Goal: Task Accomplishment & Management: Complete application form

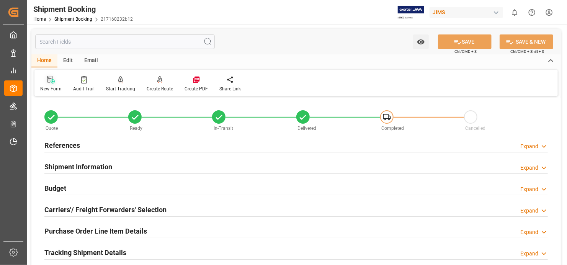
click at [45, 80] on div at bounding box center [50, 79] width 21 height 8
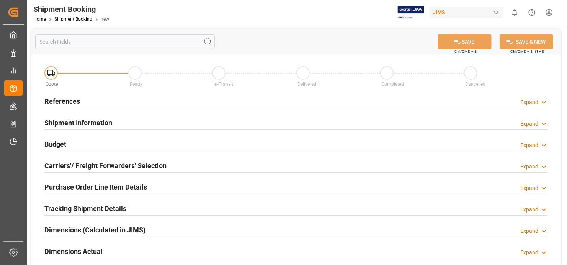
click at [60, 100] on h2 "References" at bounding box center [62, 101] width 36 height 10
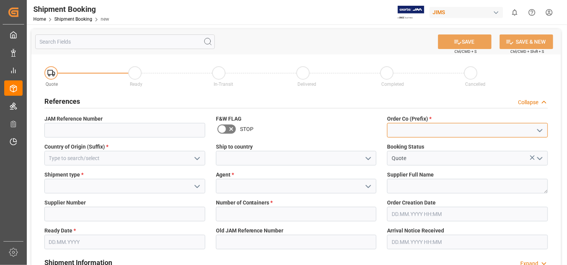
click at [462, 131] on input at bounding box center [467, 130] width 161 height 15
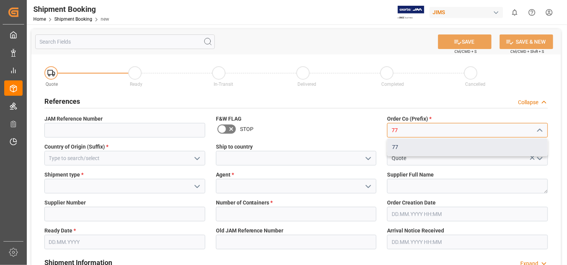
click at [417, 141] on div "77" at bounding box center [467, 147] width 160 height 17
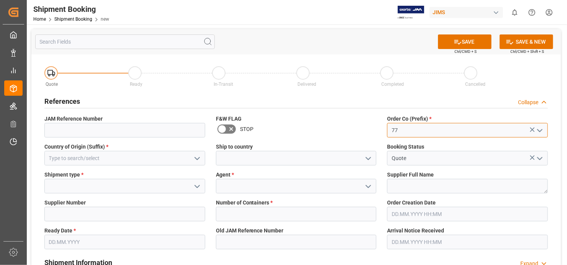
type input "77"
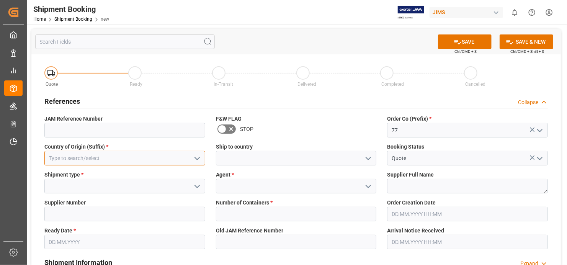
click at [143, 157] on input at bounding box center [124, 158] width 161 height 15
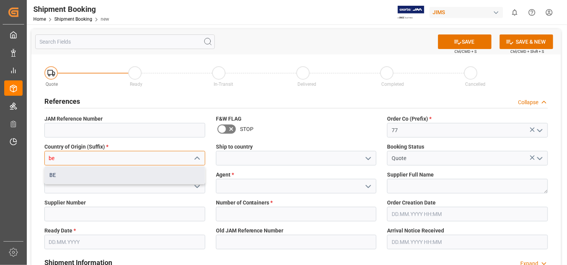
click at [88, 173] on div "BE" at bounding box center [125, 174] width 160 height 17
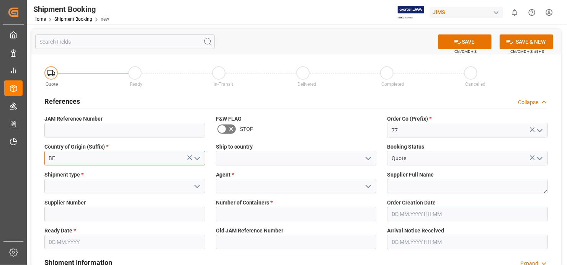
type input "BE"
click at [199, 183] on icon "open menu" at bounding box center [196, 186] width 9 height 9
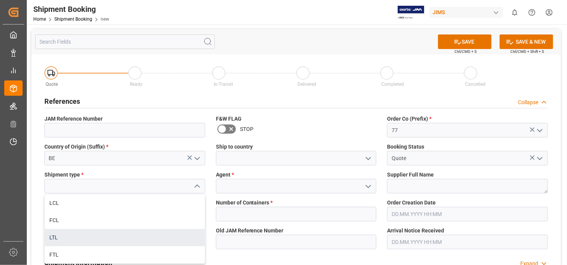
click at [163, 239] on div "LTL" at bounding box center [125, 237] width 160 height 17
type input "LTL"
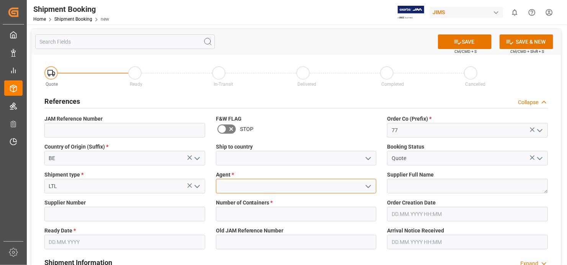
drag, startPoint x: 310, startPoint y: 184, endPoint x: 305, endPoint y: 187, distance: 5.4
click at [310, 184] on input at bounding box center [296, 186] width 161 height 15
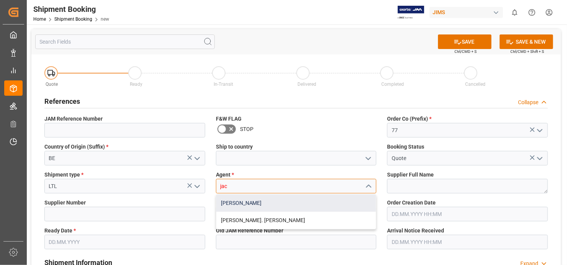
click at [288, 202] on div "[PERSON_NAME]" at bounding box center [296, 202] width 160 height 17
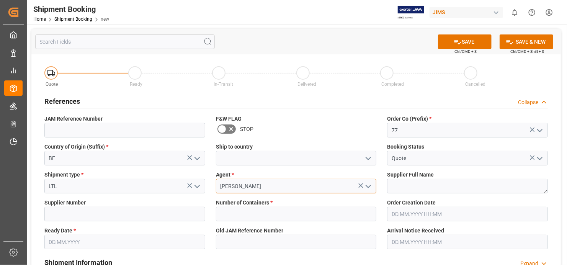
type input "[PERSON_NAME]"
click at [450, 186] on textarea at bounding box center [467, 186] width 161 height 15
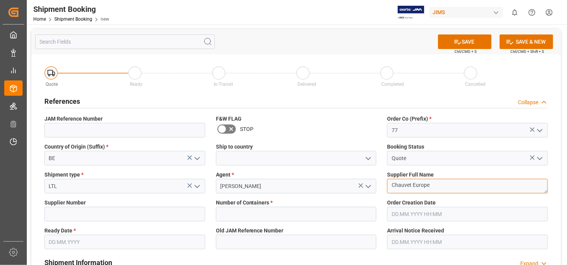
type textarea "Chauvet Europe"
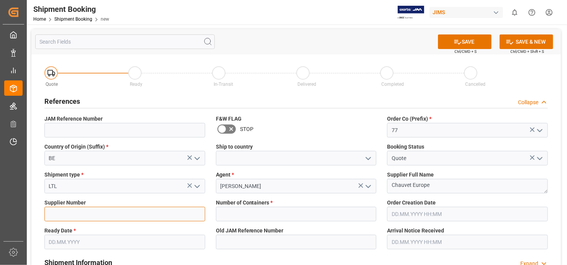
click at [121, 212] on input at bounding box center [124, 214] width 161 height 15
type input "286046"
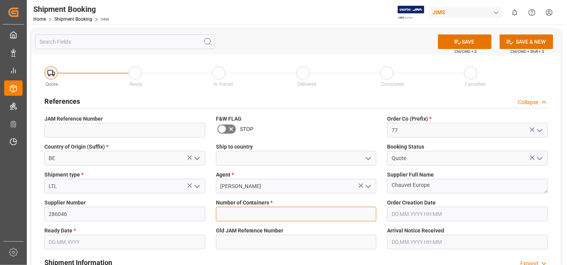
click at [269, 214] on input "text" at bounding box center [296, 214] width 161 height 15
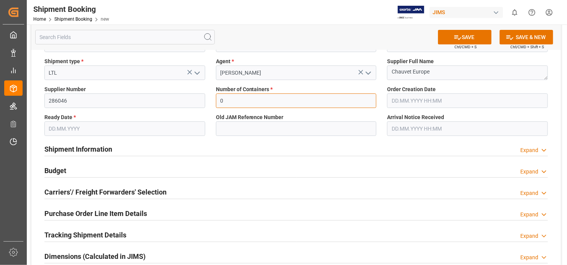
scroll to position [115, 0]
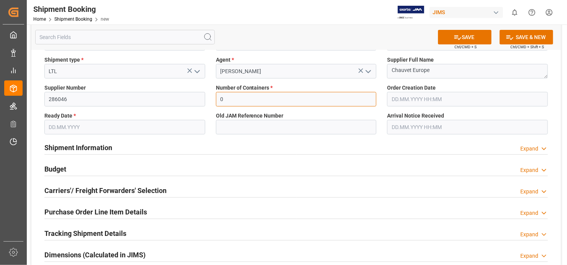
type input "0"
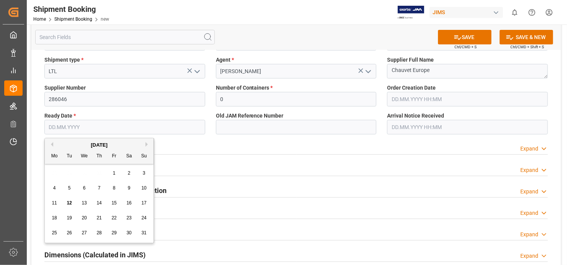
click at [196, 127] on input "text" at bounding box center [124, 127] width 161 height 15
click at [49, 172] on div "28 29 30 31 1 2 3" at bounding box center [99, 173] width 104 height 15
click at [68, 202] on span "12" at bounding box center [69, 202] width 5 height 5
type input "[DATE]"
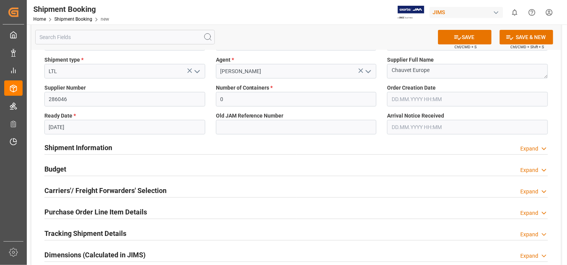
click at [296, 144] on div "Shipment Information Expand" at bounding box center [295, 147] width 503 height 15
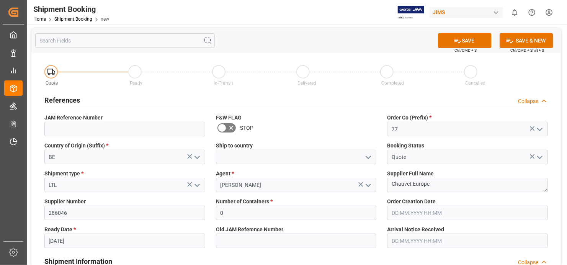
scroll to position [0, 0]
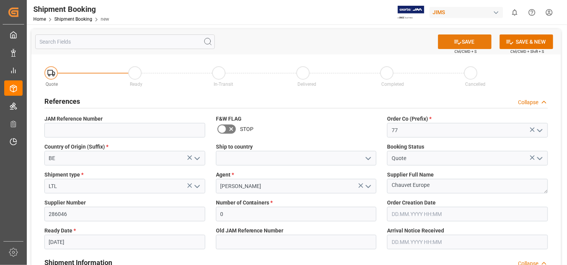
click at [468, 39] on button "SAVE" at bounding box center [465, 41] width 54 height 15
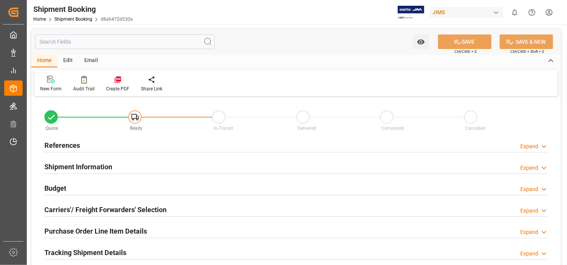
type input "0"
type input "[DATE]"
click at [58, 147] on h2 "References" at bounding box center [62, 145] width 36 height 10
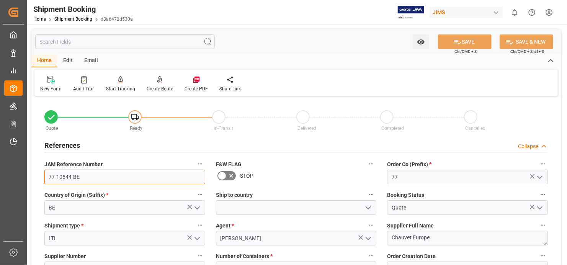
drag, startPoint x: 78, startPoint y: 174, endPoint x: 36, endPoint y: 173, distance: 41.7
